Goal: Use online tool/utility: Use online tool/utility

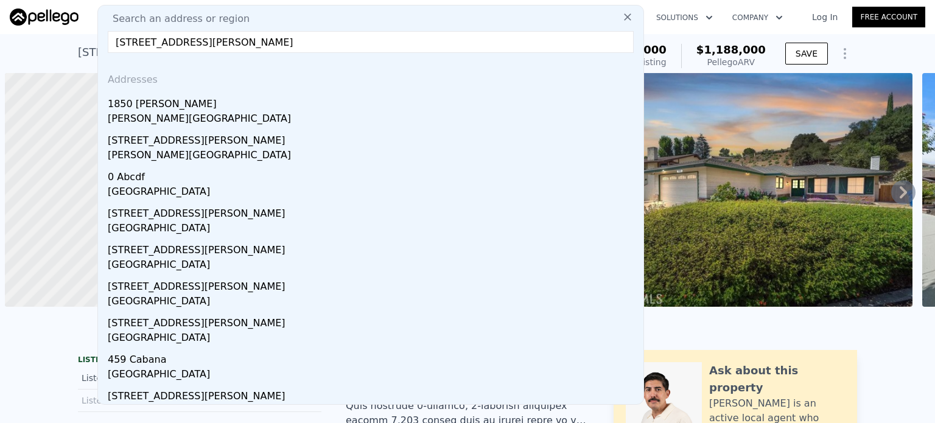
scroll to position [0, 5]
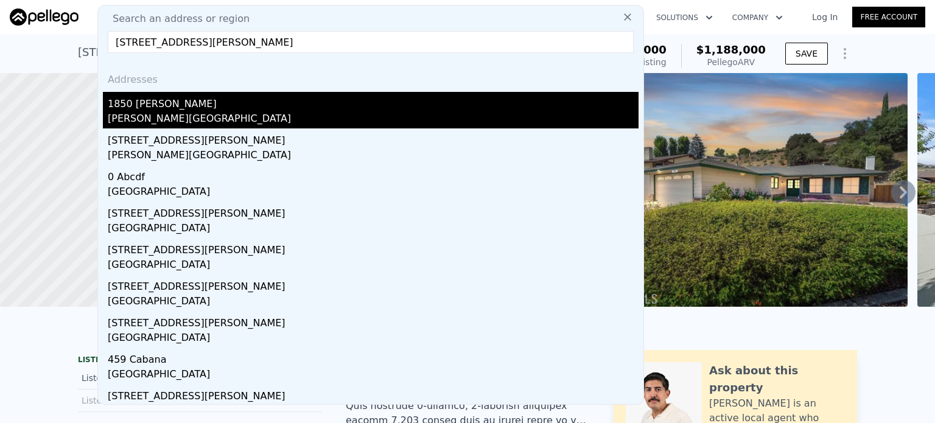
type input "[STREET_ADDRESS][PERSON_NAME]"
click at [126, 110] on div "1850 [PERSON_NAME]" at bounding box center [373, 101] width 531 height 19
type input "5"
type input "1"
type input "4"
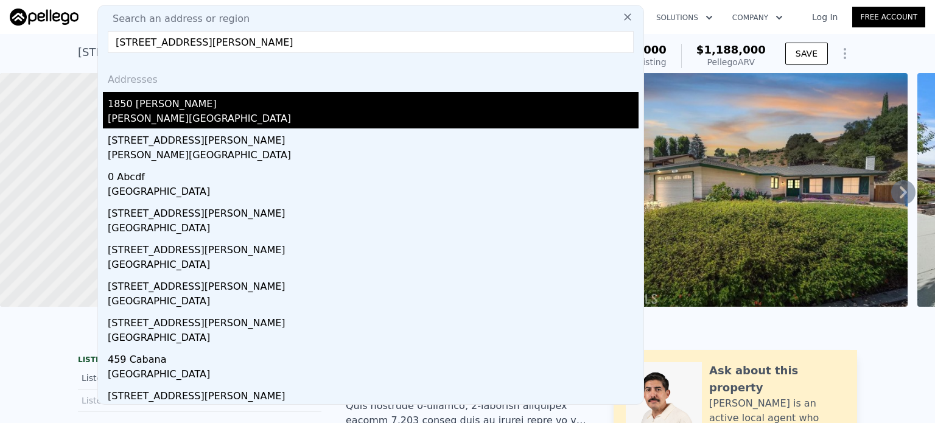
type input "1712"
type input "2306"
type input "7523"
type input "15006"
type input "$ 1,134,000"
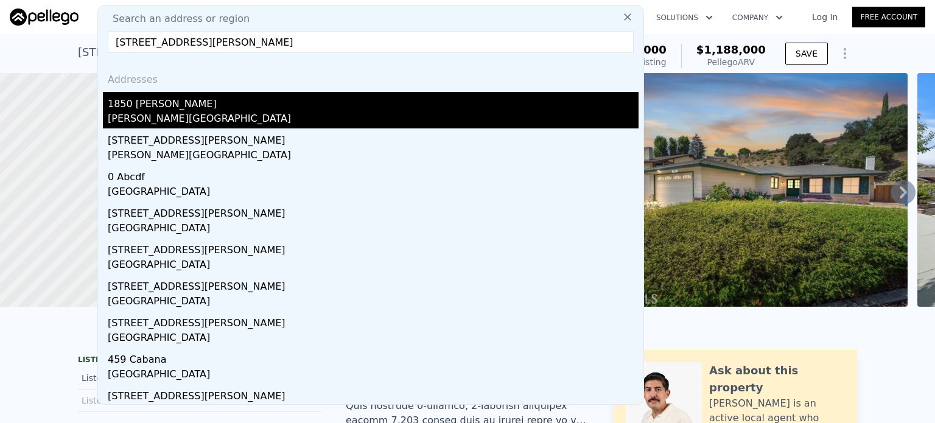
type input "-$ 9,932"
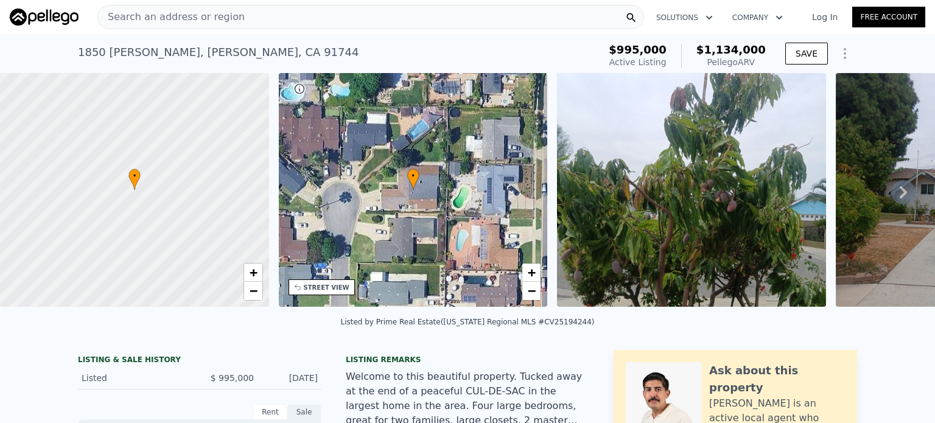
click at [269, 16] on div "Search an address or region" at bounding box center [370, 17] width 547 height 24
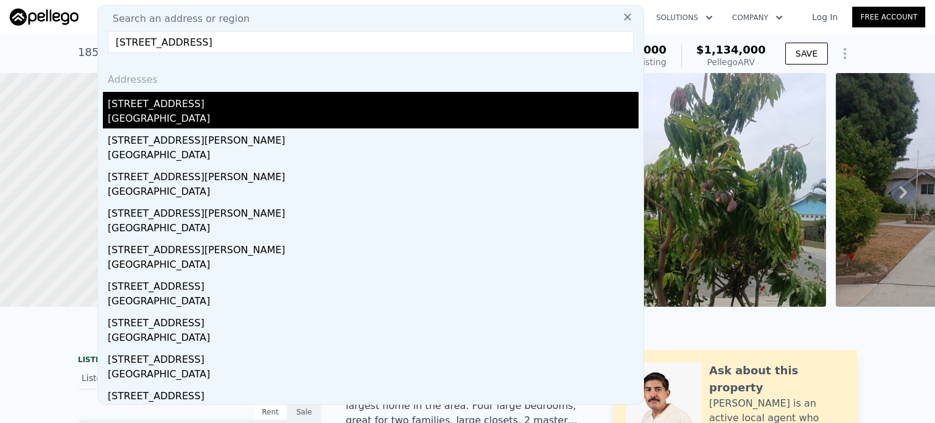
type input "[STREET_ADDRESS]"
click at [130, 117] on div "[GEOGRAPHIC_DATA]" at bounding box center [373, 119] width 531 height 17
type input "4"
type input "3"
type input "1098"
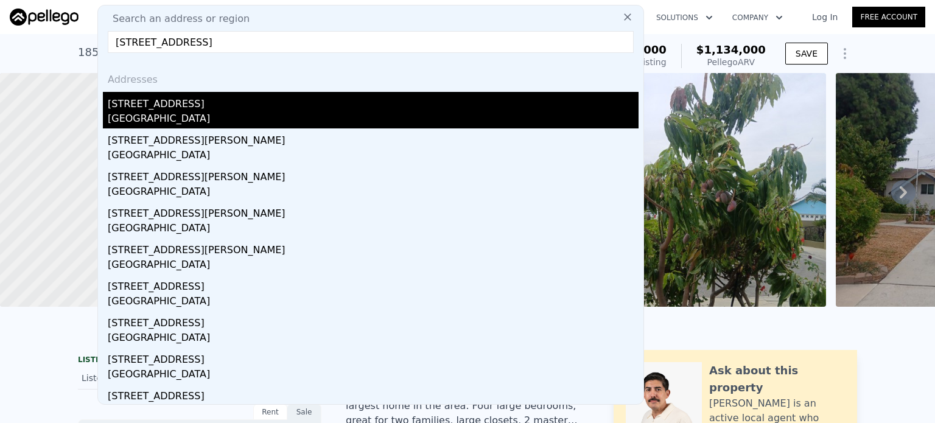
type input "1847"
type input "3920"
type input "7405"
type input "$ 631,000"
type input "5"
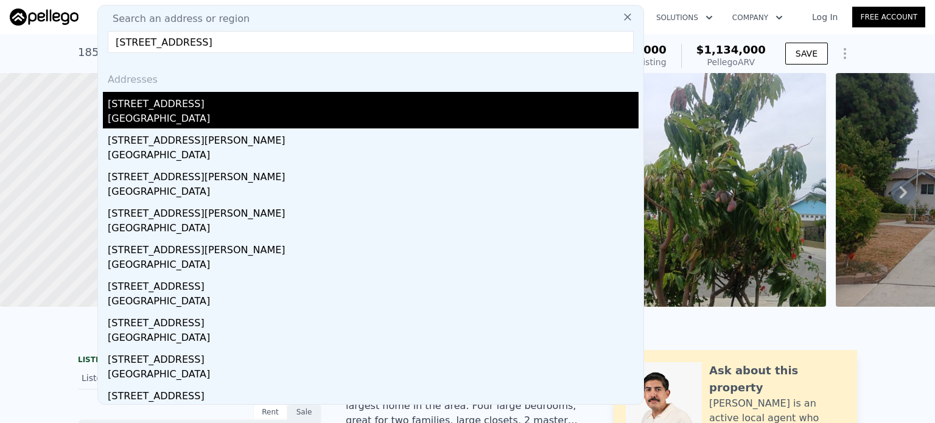
type input "-$ 93,501"
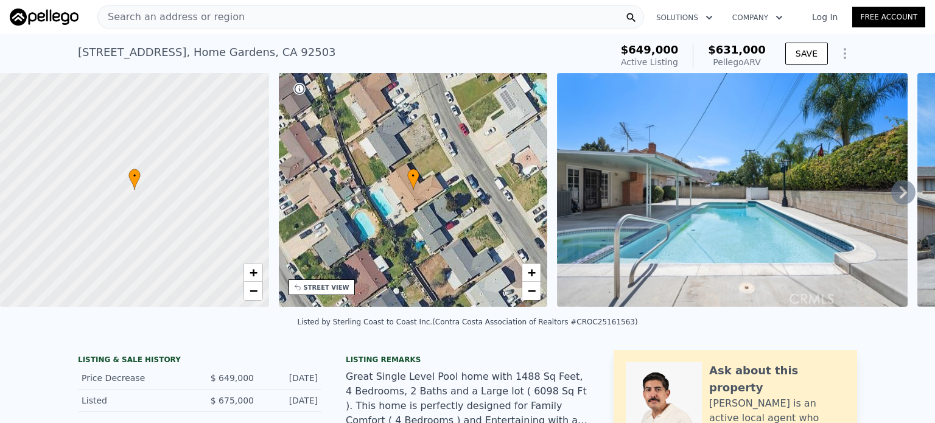
click at [219, 20] on span "Search an address or region" at bounding box center [171, 17] width 147 height 15
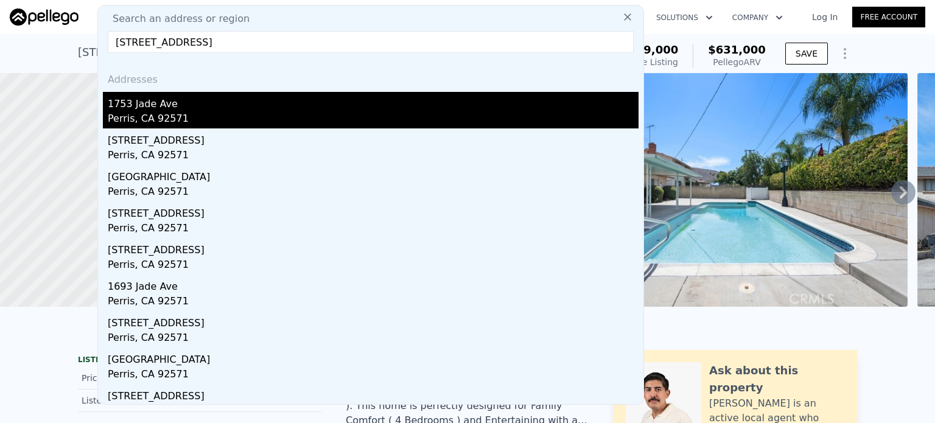
type input "[STREET_ADDRESS]"
click at [142, 116] on div "Perris, CA 92571" at bounding box center [373, 119] width 531 height 17
